Goal: Check status: Check status

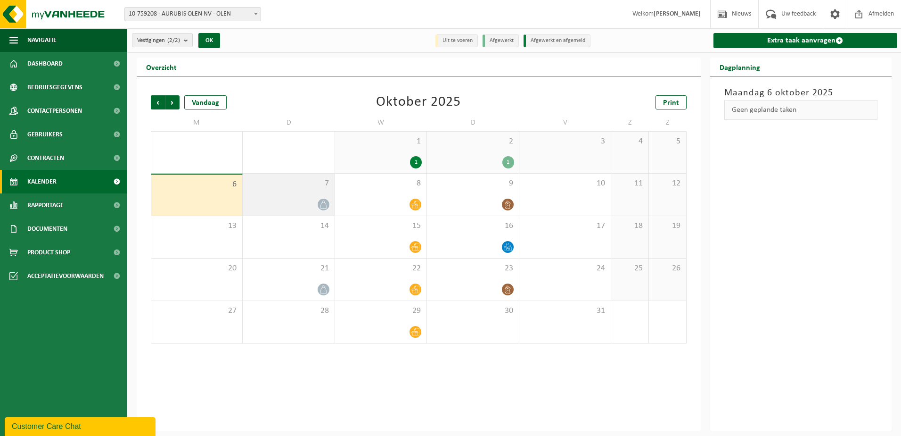
click at [293, 199] on div at bounding box center [289, 204] width 82 height 13
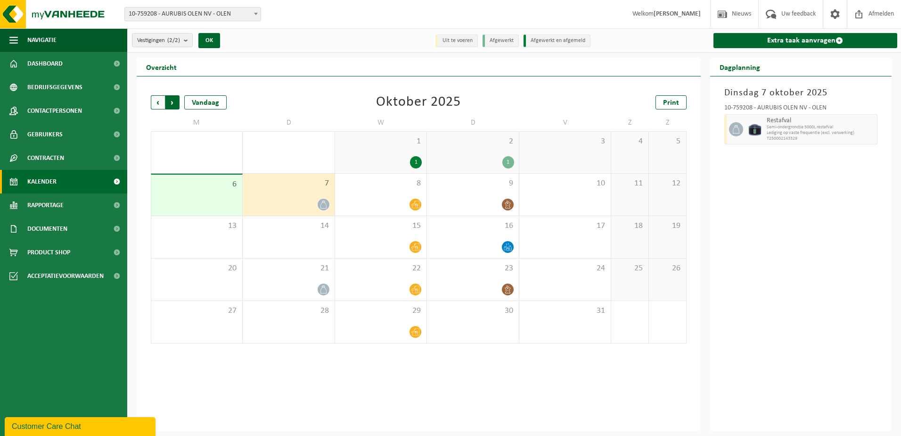
click at [157, 106] on span "Vorige" at bounding box center [158, 102] width 14 height 14
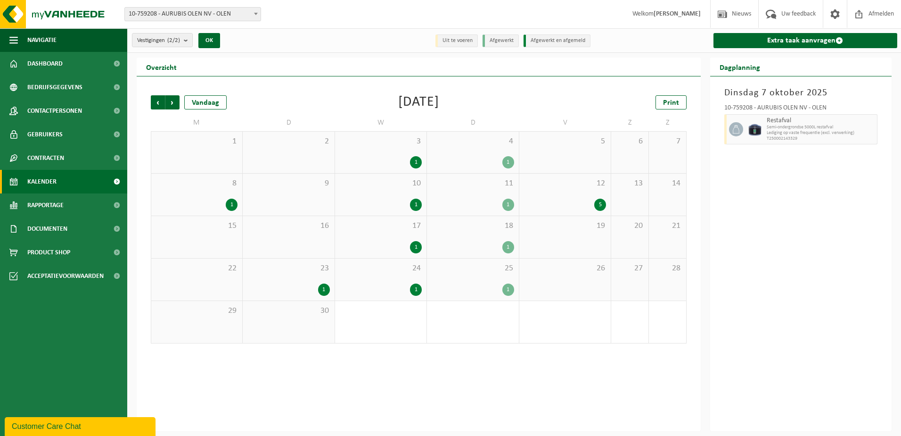
click at [304, 273] on div "23 1" at bounding box center [288, 279] width 91 height 42
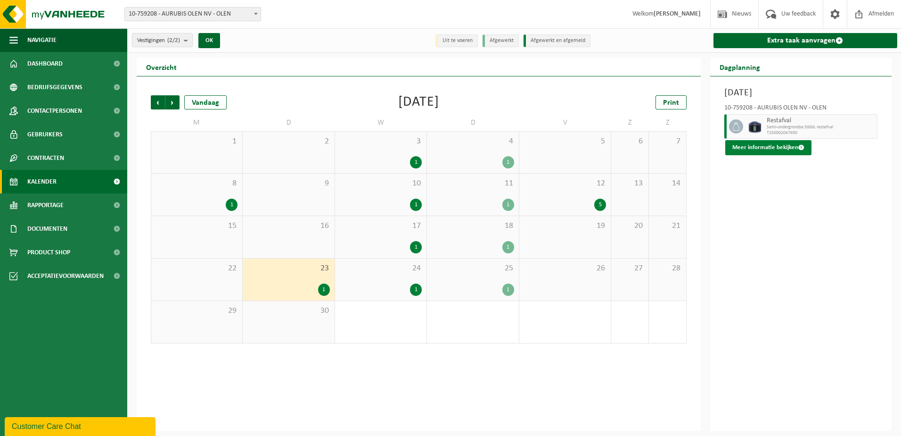
click at [770, 148] on button "Meer informatie bekijken" at bounding box center [769, 147] width 86 height 15
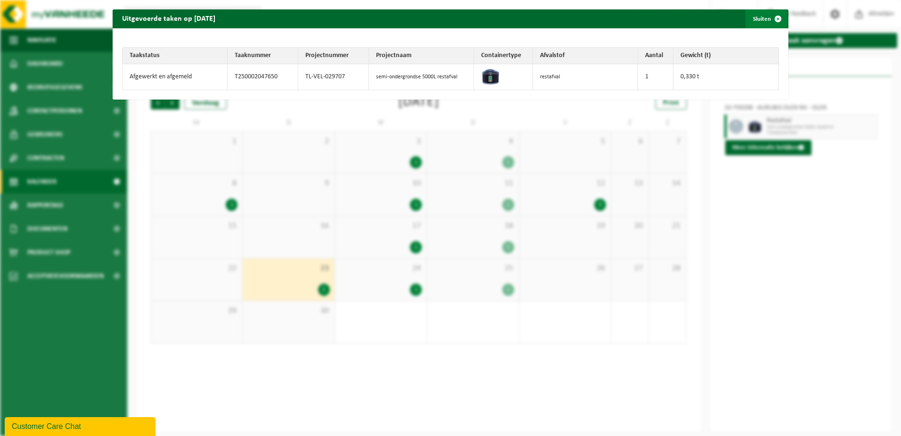
click at [769, 21] on span "button" at bounding box center [778, 18] width 19 height 19
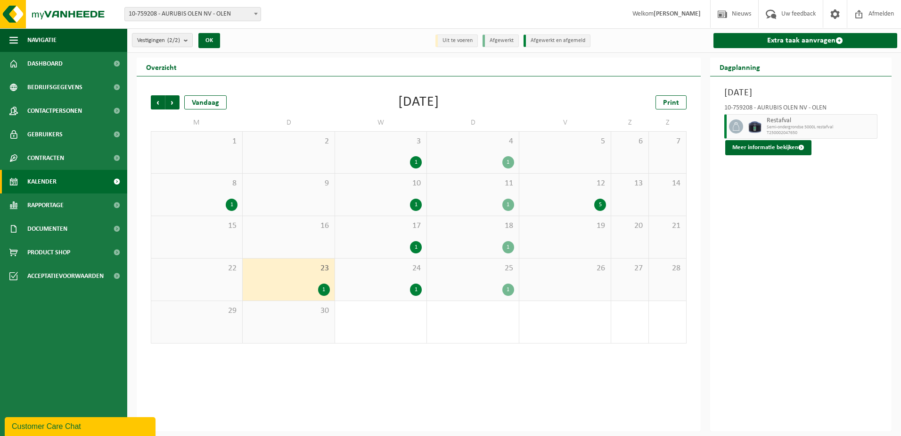
click at [198, 191] on div "8 1" at bounding box center [196, 195] width 91 height 42
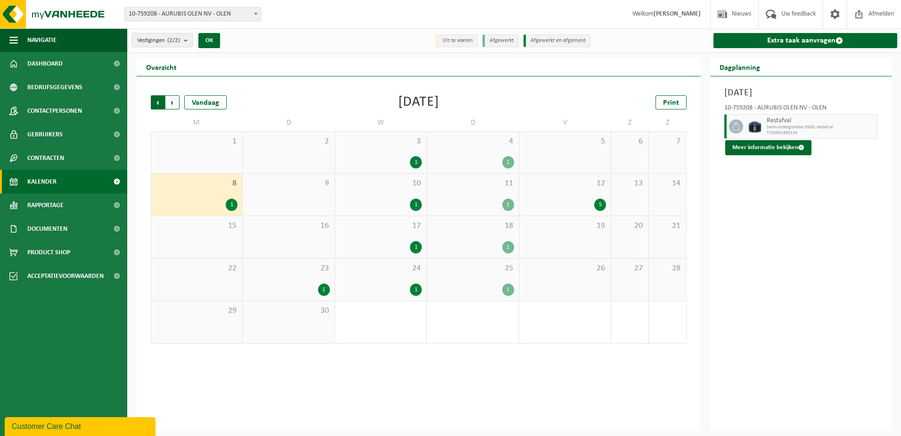
click at [172, 99] on span "Volgende" at bounding box center [172, 102] width 14 height 14
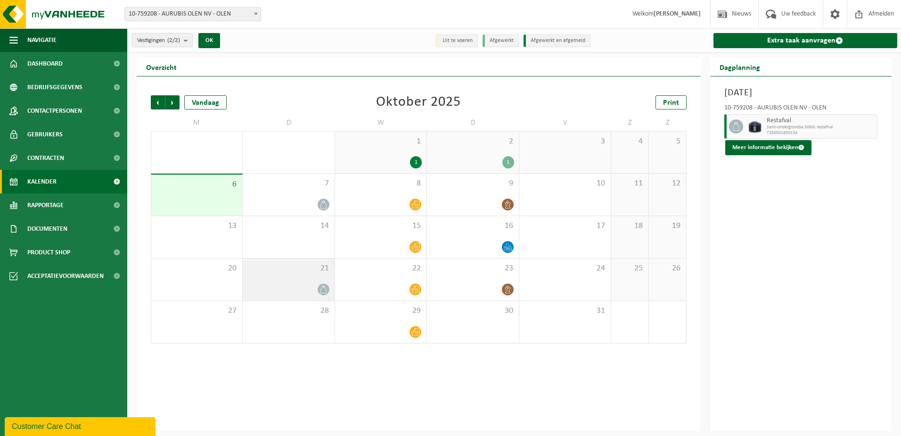
click at [282, 281] on div "21" at bounding box center [288, 279] width 91 height 42
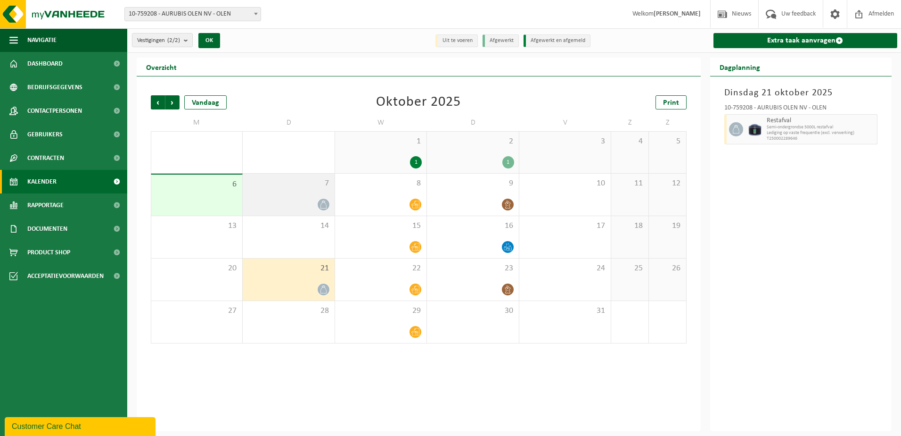
click at [293, 189] on div "7" at bounding box center [288, 195] width 91 height 42
